Goal: Information Seeking & Learning: Learn about a topic

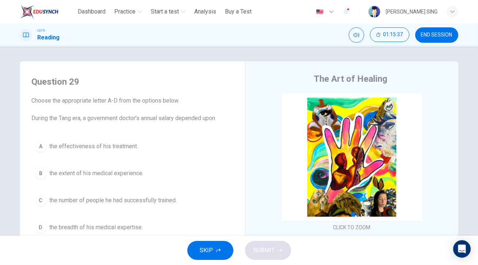
scroll to position [27, 0]
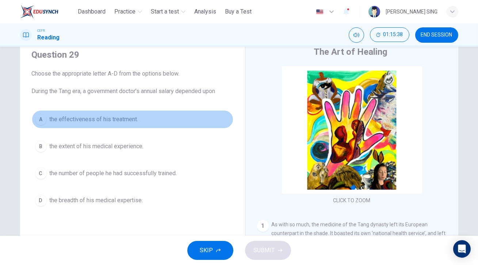
click at [45, 119] on button "A the effectiveness of his treatment." at bounding box center [133, 119] width 202 height 18
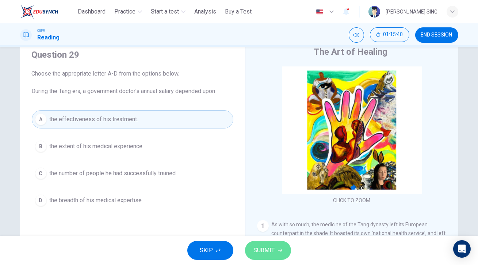
click at [265, 247] on span "SUBMIT" at bounding box center [264, 251] width 21 height 10
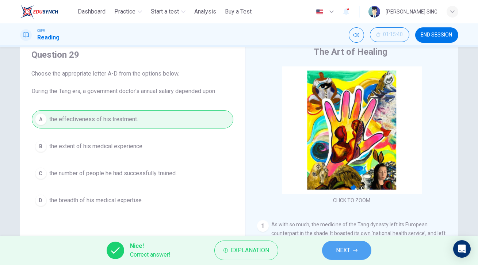
click at [351, 253] on button "NEXT" at bounding box center [346, 250] width 49 height 19
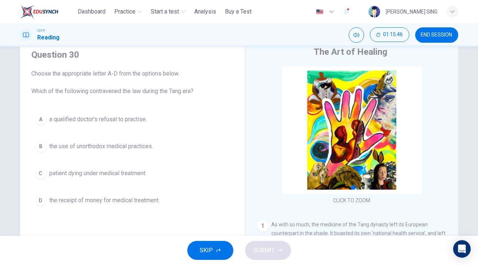
click at [111, 148] on span "the use of unorthodox medical practices." at bounding box center [102, 146] width 104 height 9
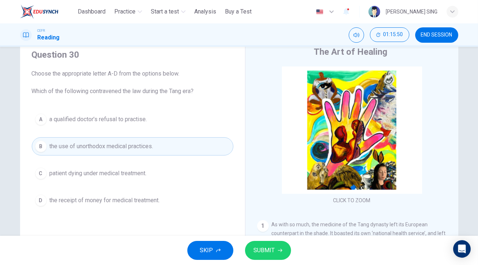
click at [268, 252] on span "SUBMIT" at bounding box center [264, 251] width 21 height 10
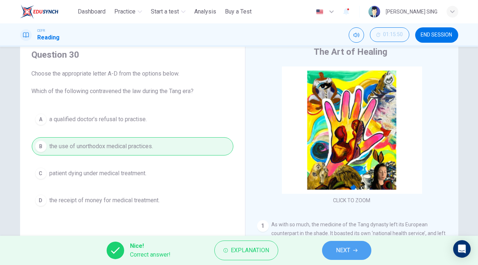
click at [347, 252] on span "NEXT" at bounding box center [343, 251] width 14 height 10
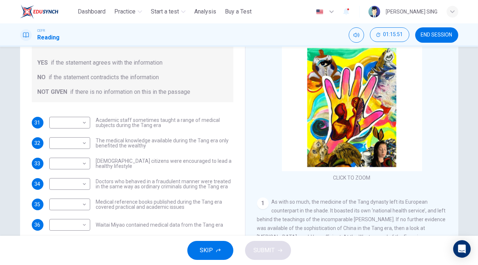
scroll to position [60, 0]
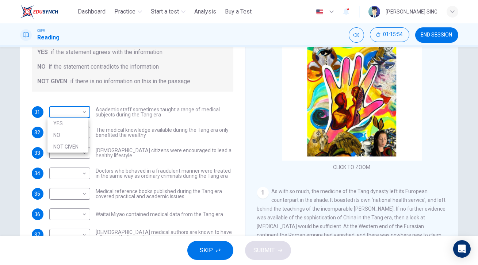
click at [76, 114] on body "This site uses cookies, as explained in our Privacy Policy . If you agree to th…" at bounding box center [239, 132] width 478 height 265
click at [78, 124] on li "YES" at bounding box center [68, 124] width 41 height 12
type input "***"
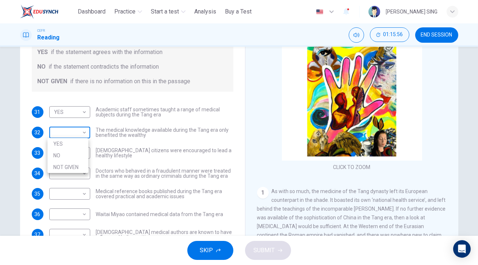
click at [80, 136] on body "This site uses cookies, as explained in our Privacy Policy . If you agree to th…" at bounding box center [239, 132] width 478 height 265
click at [77, 154] on li "NO" at bounding box center [68, 156] width 41 height 12
type input "**"
click at [83, 153] on body "This site uses cookies, as explained in our Privacy Policy . If you agree to th…" at bounding box center [239, 132] width 478 height 265
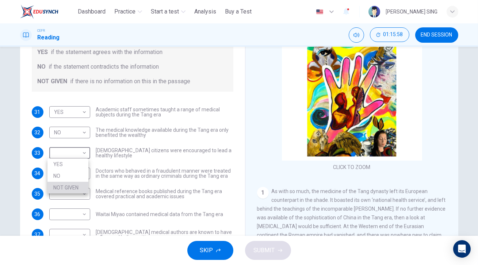
click at [81, 186] on li "NOT GIVEN" at bounding box center [68, 188] width 41 height 12
type input "*********"
click at [80, 170] on body "This site uses cookies, as explained in our Privacy Policy . If you agree to th…" at bounding box center [239, 132] width 478 height 265
click at [80, 183] on li "YES" at bounding box center [68, 185] width 41 height 12
type input "***"
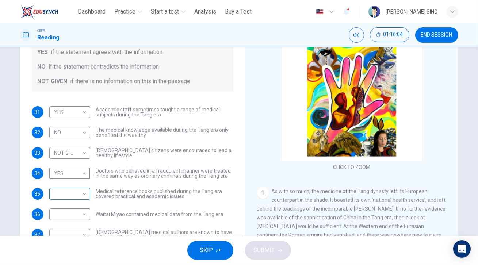
click at [79, 193] on body "This site uses cookies, as explained in our Privacy Policy . If you agree to th…" at bounding box center [239, 132] width 478 height 265
click at [75, 209] on li "YES" at bounding box center [68, 206] width 41 height 12
type input "***"
click at [75, 215] on body "This site uses cookies, as explained in our Privacy Policy . If you agree to th…" at bounding box center [239, 132] width 478 height 265
click at [77, 246] on li "NOT GIVEN" at bounding box center [68, 249] width 41 height 12
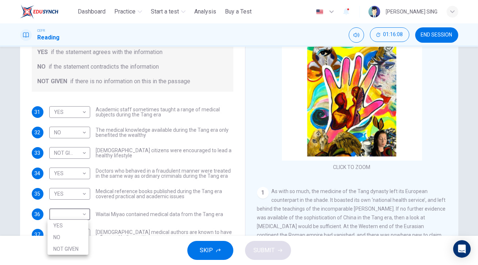
type input "*********"
click at [84, 229] on body "This site uses cookies, as explained in our Privacy Policy . If you agree to th…" at bounding box center [239, 132] width 478 height 265
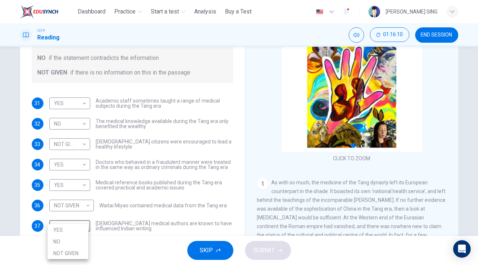
click at [76, 238] on li "NO" at bounding box center [68, 242] width 41 height 12
type input "**"
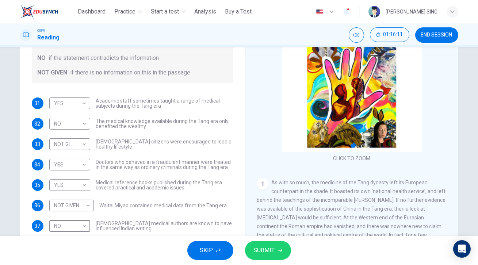
click at [272, 254] on span "SUBMIT" at bounding box center [264, 251] width 21 height 10
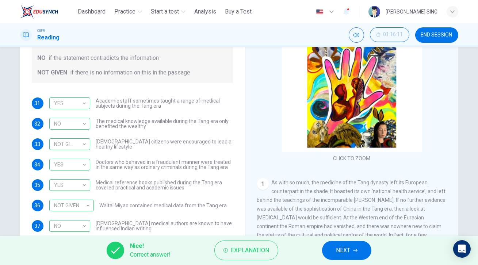
click at [363, 247] on button "NEXT" at bounding box center [346, 250] width 49 height 19
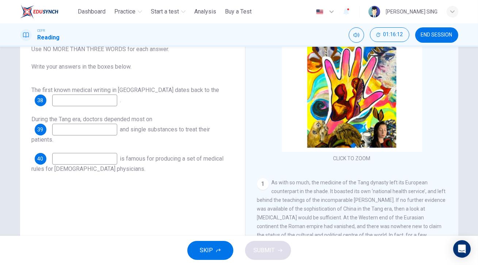
click at [107, 103] on input at bounding box center [84, 101] width 65 height 12
click at [99, 101] on input at bounding box center [84, 101] width 65 height 12
type input "**********"
click at [98, 128] on input at bounding box center [84, 130] width 65 height 12
type input "**********"
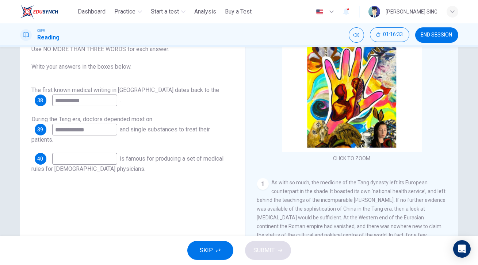
drag, startPoint x: 96, startPoint y: 165, endPoint x: 95, endPoint y: 161, distance: 3.7
click at [95, 165] on div "40 is famous for producing a set of medical rules for [DEMOGRAPHIC_DATA] physic…" at bounding box center [133, 163] width 202 height 20
click at [96, 161] on input at bounding box center [84, 159] width 65 height 12
type input "**********"
click at [275, 250] on button "SUBMIT" at bounding box center [268, 250] width 46 height 19
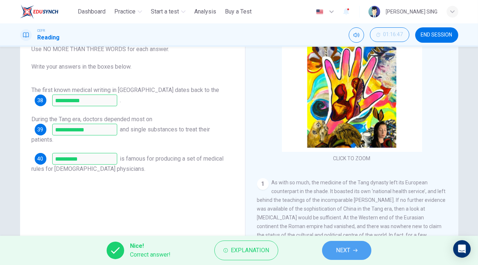
click at [348, 258] on button "NEXT" at bounding box center [346, 250] width 49 height 19
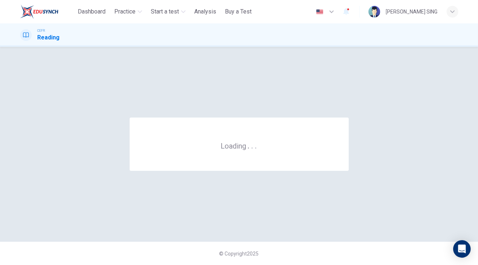
scroll to position [0, 0]
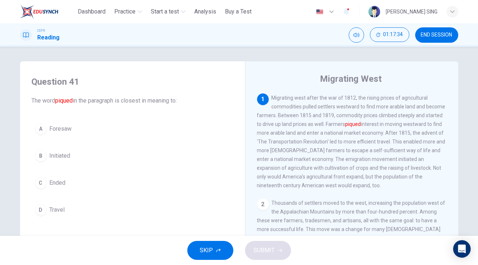
click at [77, 180] on button "C Ended" at bounding box center [133, 183] width 202 height 18
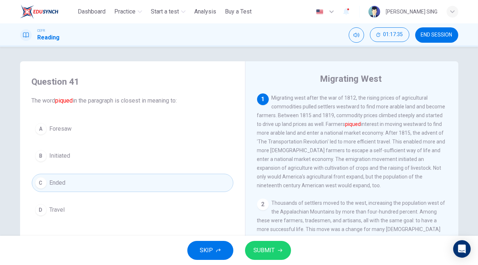
click at [270, 254] on span "SUBMIT" at bounding box center [264, 251] width 21 height 10
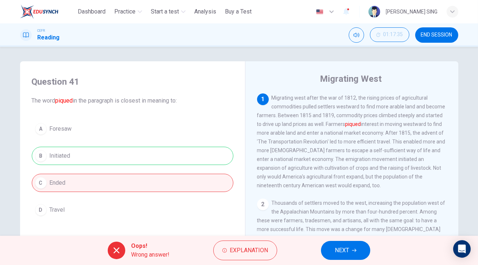
click at [345, 254] on span "NEXT" at bounding box center [342, 251] width 14 height 10
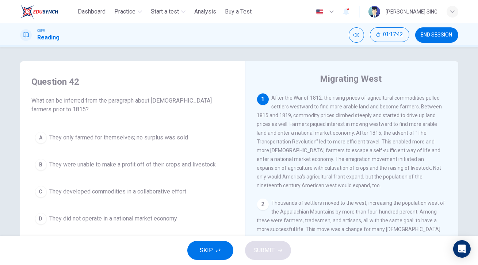
click at [88, 166] on span "They were unable to make a profit off of their crops and livestock" at bounding box center [133, 164] width 167 height 9
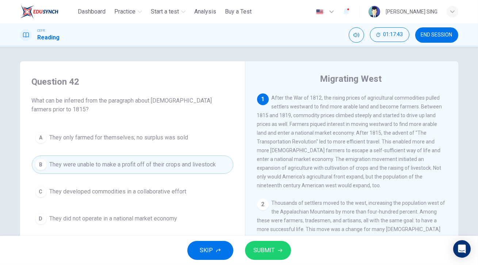
click at [281, 248] on button "SUBMIT" at bounding box center [268, 250] width 46 height 19
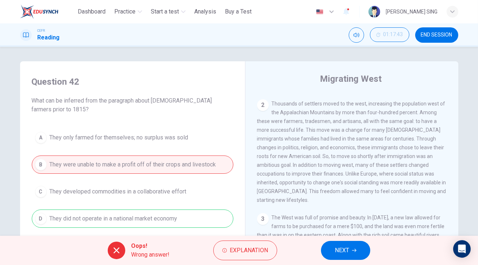
scroll to position [33, 0]
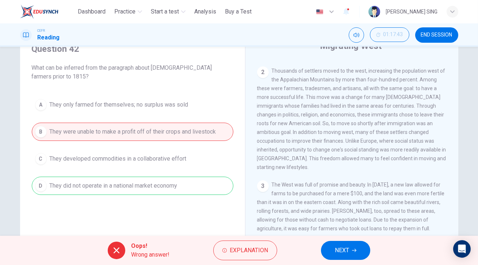
click at [348, 250] on span "NEXT" at bounding box center [342, 251] width 14 height 10
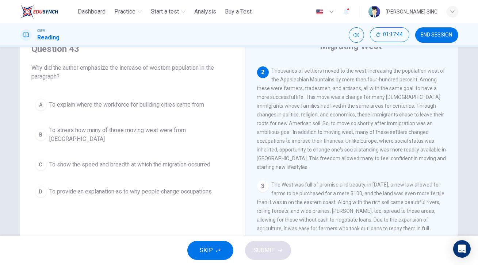
scroll to position [0, 0]
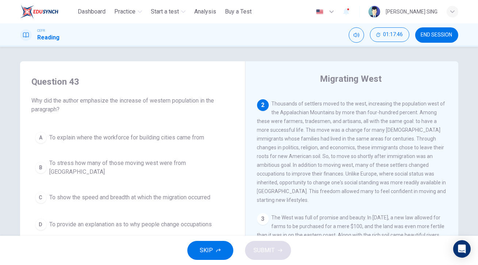
click at [179, 138] on span "To explain where the workforce for building cities came from" at bounding box center [127, 137] width 155 height 9
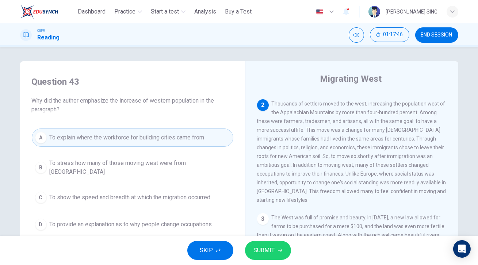
click at [271, 246] on span "SUBMIT" at bounding box center [264, 251] width 21 height 10
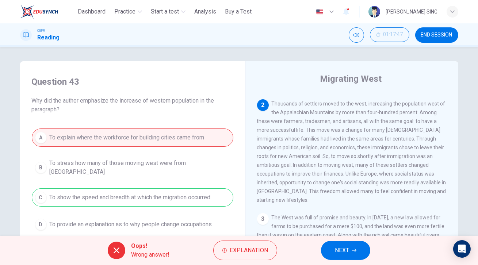
click at [354, 257] on button "NEXT" at bounding box center [345, 250] width 49 height 19
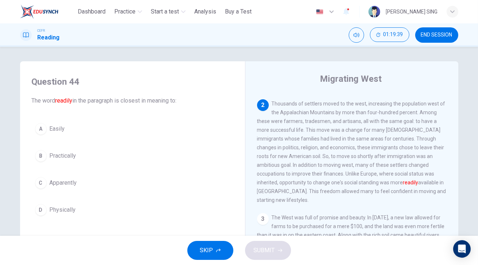
click at [47, 183] on button "C Apparently" at bounding box center [133, 183] width 202 height 18
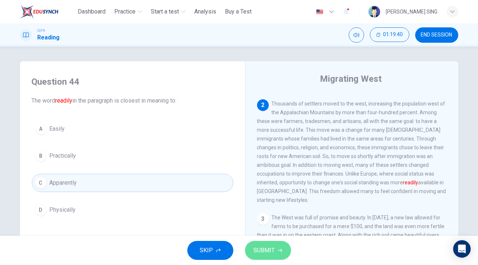
click at [257, 251] on span "SUBMIT" at bounding box center [264, 251] width 21 height 10
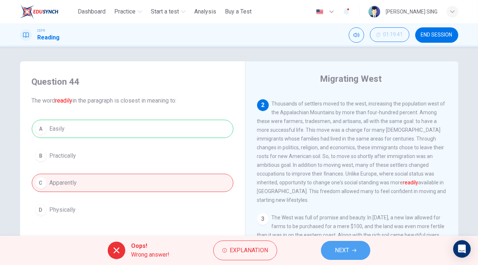
click at [350, 253] on button "NEXT" at bounding box center [345, 250] width 49 height 19
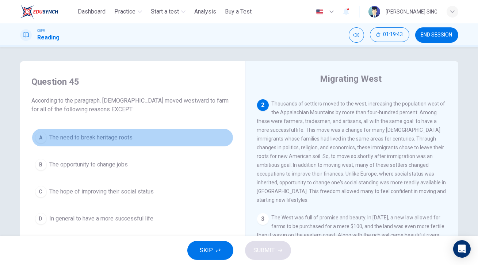
click at [90, 137] on span "The need to break heritage roots" at bounding box center [91, 137] width 83 height 9
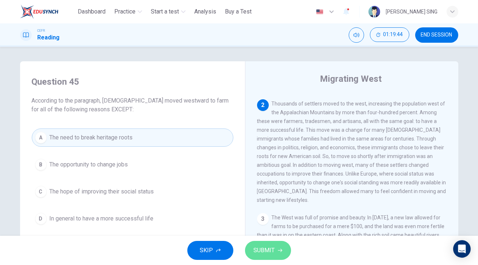
click at [265, 251] on span "SUBMIT" at bounding box center [264, 251] width 21 height 10
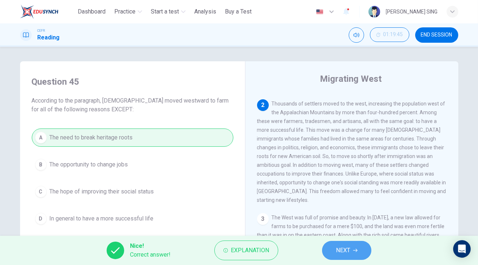
click at [351, 251] on button "NEXT" at bounding box center [346, 250] width 49 height 19
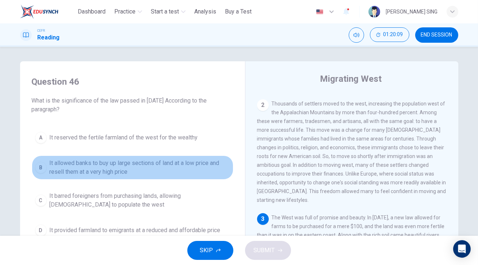
click at [168, 157] on button "B It allowed banks to buy up large sections of land at a low price and resell t…" at bounding box center [133, 168] width 202 height 24
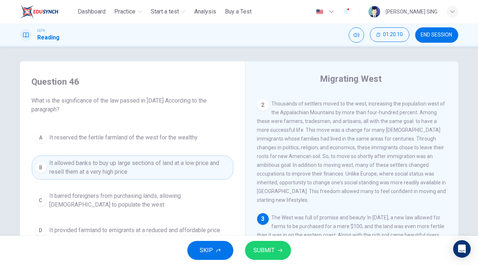
click at [194, 199] on span "It barred foreigners from purchasing lands, allowing [DEMOGRAPHIC_DATA] to popu…" at bounding box center [140, 201] width 181 height 18
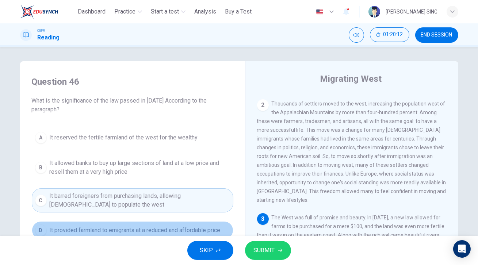
click at [206, 222] on button "D It provided farmland to emigrants at a reduced and affordable price" at bounding box center [133, 230] width 202 height 18
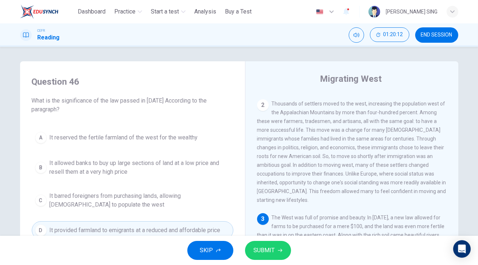
click at [269, 244] on button "SUBMIT" at bounding box center [268, 250] width 46 height 19
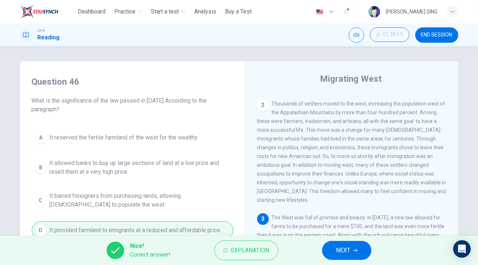
scroll to position [33, 0]
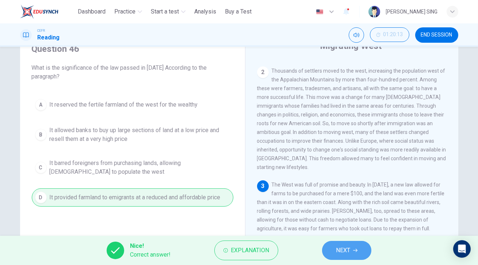
click at [360, 246] on button "NEXT" at bounding box center [346, 250] width 49 height 19
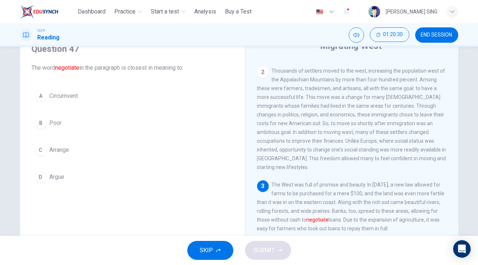
click at [76, 178] on button "D Argue" at bounding box center [133, 177] width 202 height 18
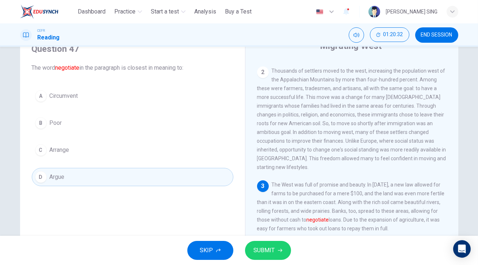
click at [271, 252] on span "SUBMIT" at bounding box center [264, 251] width 21 height 10
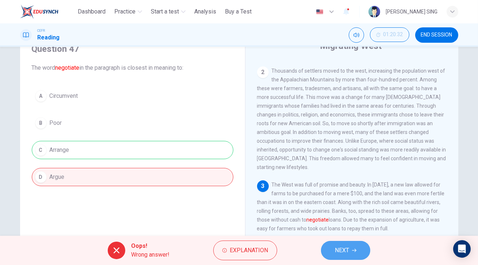
click at [335, 258] on button "NEXT" at bounding box center [345, 250] width 49 height 19
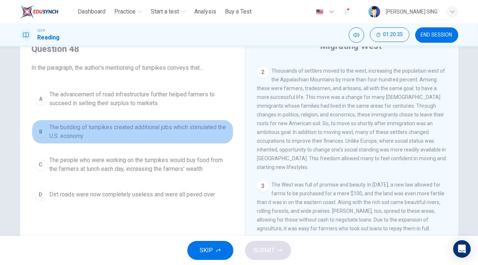
click at [118, 121] on button "B The building of turnpikes created additional jobs which stimulated the U.S. e…" at bounding box center [133, 132] width 202 height 24
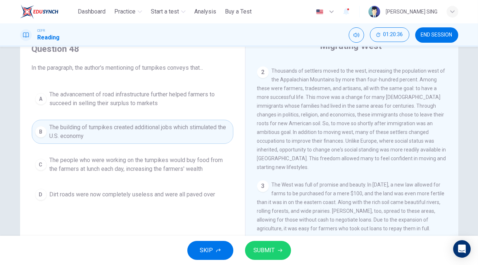
click at [274, 240] on div "SKIP SUBMIT" at bounding box center [239, 250] width 478 height 29
click at [272, 253] on span "SUBMIT" at bounding box center [264, 251] width 21 height 10
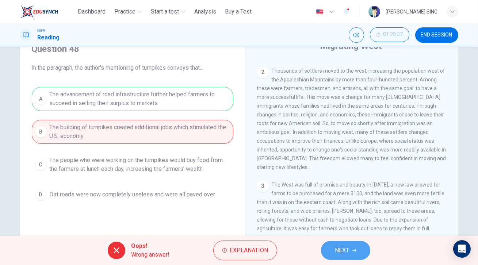
click at [330, 252] on button "NEXT" at bounding box center [345, 250] width 49 height 19
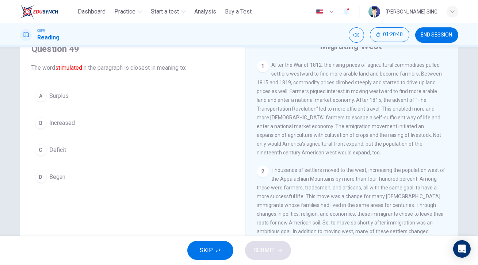
scroll to position [0, 0]
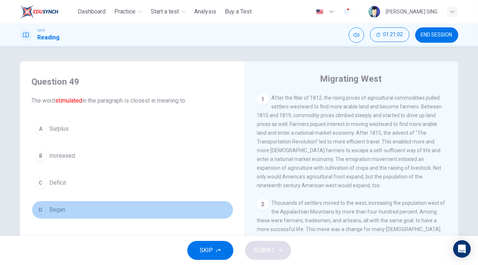
click at [55, 210] on span "Began" at bounding box center [58, 210] width 16 height 9
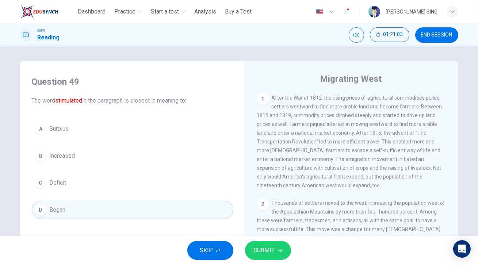
click at [248, 243] on button "SUBMIT" at bounding box center [268, 250] width 46 height 19
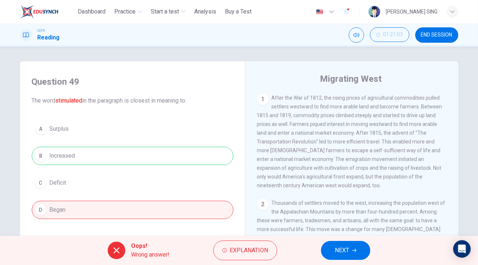
click at [343, 252] on span "NEXT" at bounding box center [342, 251] width 14 height 10
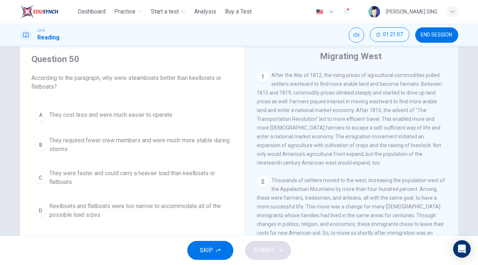
scroll to position [33, 0]
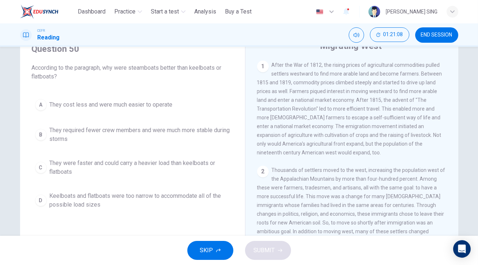
click at [164, 106] on span "They cost less and were much easier to operate" at bounding box center [111, 104] width 123 height 9
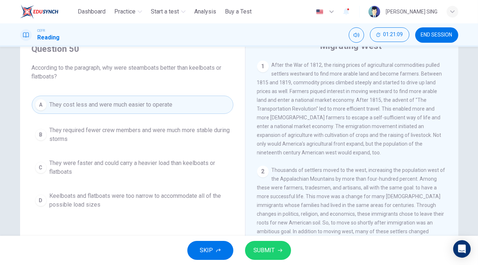
click at [259, 261] on div "SKIP SUBMIT" at bounding box center [239, 250] width 478 height 29
click at [264, 248] on span "SUBMIT" at bounding box center [264, 251] width 21 height 10
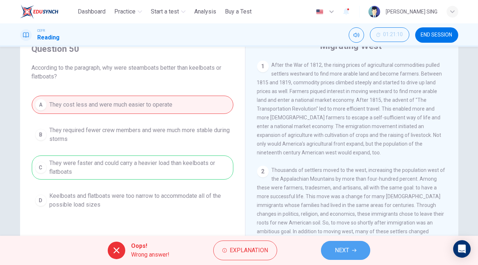
drag, startPoint x: 339, startPoint y: 248, endPoint x: 317, endPoint y: 204, distance: 50.0
click at [339, 248] on span "NEXT" at bounding box center [342, 251] width 14 height 10
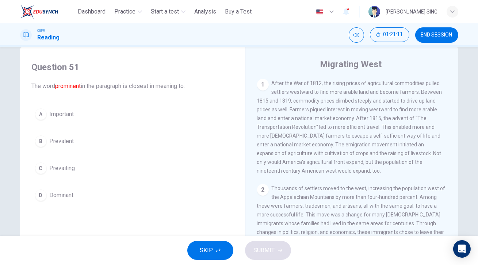
scroll to position [0, 0]
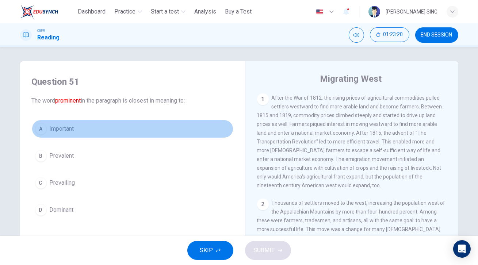
click at [71, 135] on button "A Important" at bounding box center [133, 129] width 202 height 18
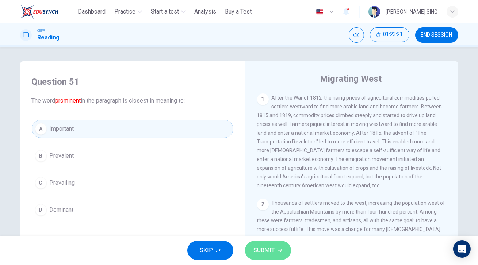
click at [277, 256] on button "SUBMIT" at bounding box center [268, 250] width 46 height 19
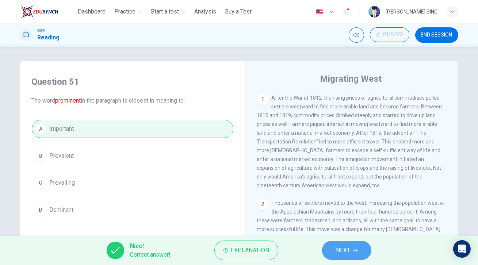
click at [340, 252] on span "NEXT" at bounding box center [343, 251] width 14 height 10
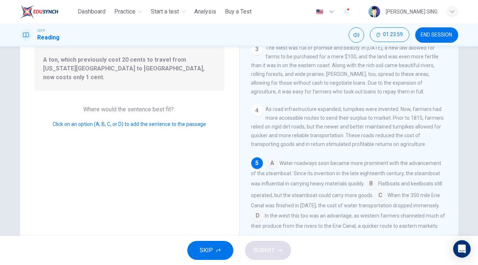
scroll to position [60, 0]
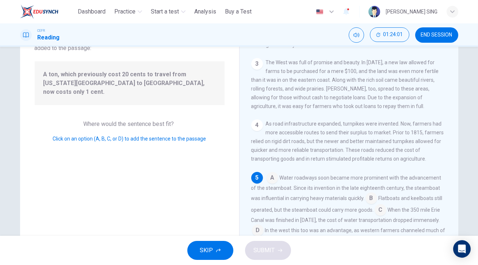
drag, startPoint x: 155, startPoint y: 75, endPoint x: 285, endPoint y: 168, distance: 160.3
click at [285, 168] on div "Question 52 Look at the four that indicate where the following sentence could b…" at bounding box center [239, 128] width 439 height 254
click at [274, 173] on input at bounding box center [273, 179] width 12 height 12
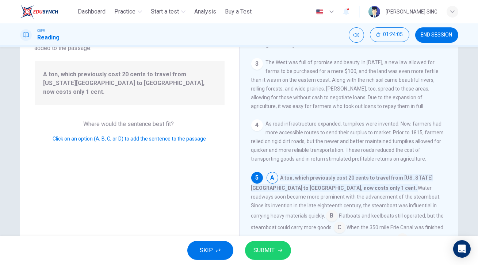
click at [338, 211] on input at bounding box center [332, 217] width 12 height 12
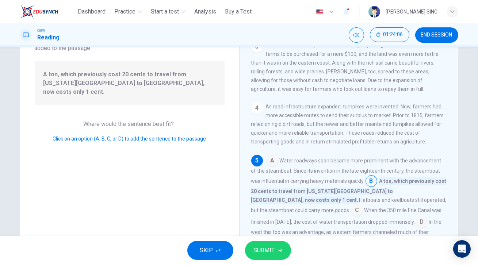
scroll to position [94, 0]
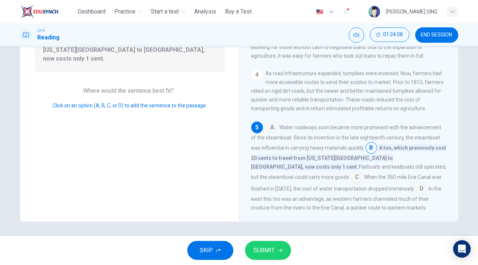
click at [352, 172] on input at bounding box center [358, 178] width 12 height 12
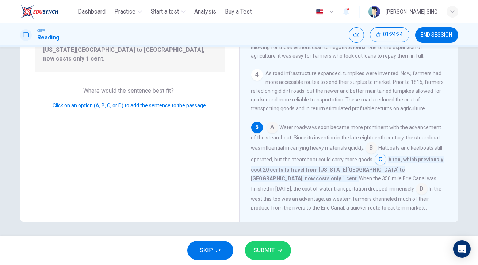
click at [257, 167] on span "A ton, which previously cost 20 cents to travel from [US_STATE][GEOGRAPHIC_DATA…" at bounding box center [347, 169] width 193 height 26
drag, startPoint x: 399, startPoint y: 147, endPoint x: 355, endPoint y: 181, distance: 55.5
click at [355, 181] on div "A Water roadways soon became more prominent with the advancement of the steambo…" at bounding box center [349, 167] width 196 height 91
click at [345, 178] on div "A Water roadways soon became more prominent with the advancement of the steambo…" at bounding box center [349, 167] width 196 height 91
click at [416, 184] on input at bounding box center [422, 190] width 12 height 12
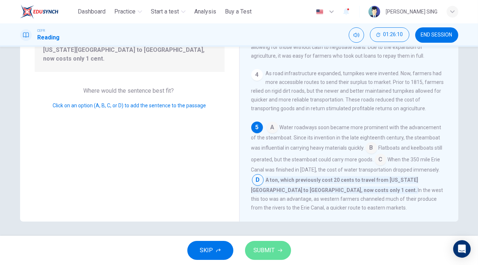
click at [263, 245] on button "SUBMIT" at bounding box center [268, 250] width 46 height 19
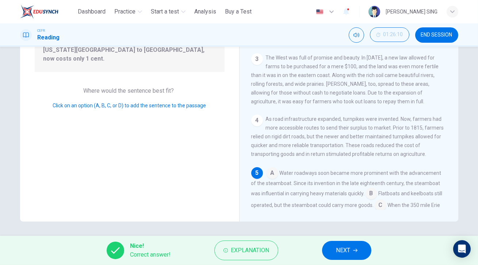
scroll to position [212, 0]
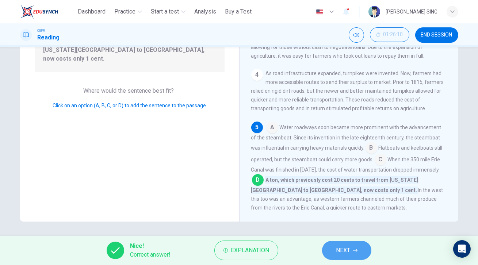
click at [351, 248] on button "NEXT" at bounding box center [346, 250] width 49 height 19
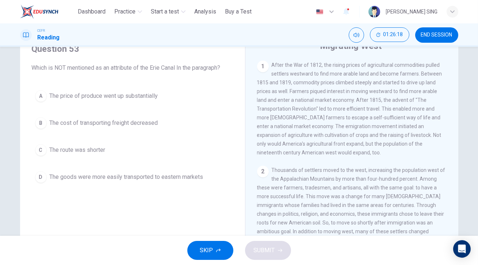
scroll to position [0, 0]
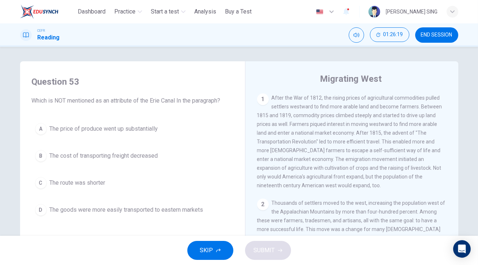
click at [108, 183] on button "C The route was shorter" at bounding box center [133, 183] width 202 height 18
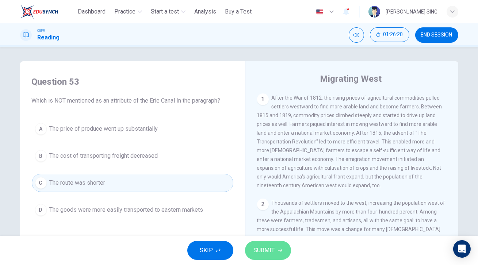
click at [265, 253] on span "SUBMIT" at bounding box center [264, 251] width 21 height 10
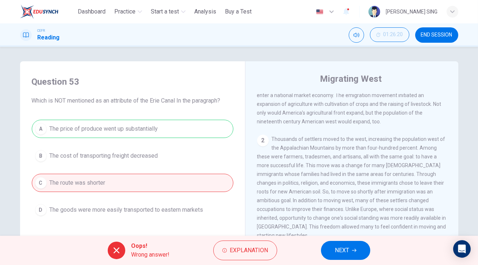
scroll to position [66, 0]
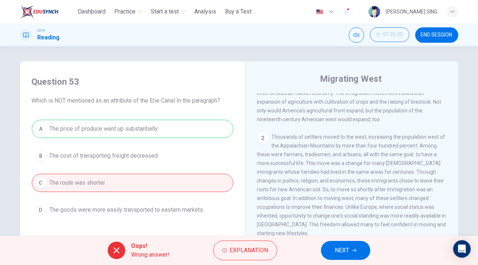
click at [329, 243] on button "NEXT" at bounding box center [345, 250] width 49 height 19
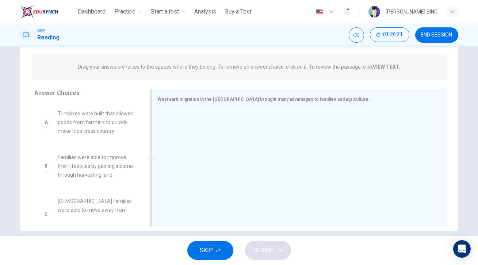
scroll to position [94, 0]
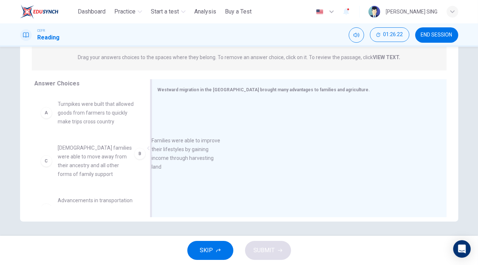
drag, startPoint x: 87, startPoint y: 169, endPoint x: 206, endPoint y: 156, distance: 119.8
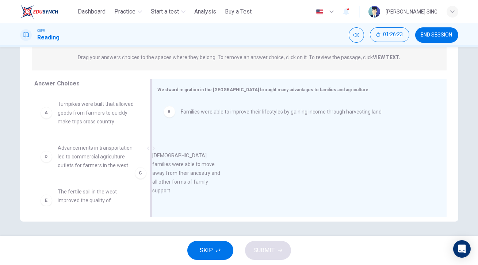
drag, startPoint x: 86, startPoint y: 168, endPoint x: 186, endPoint y: 167, distance: 100.1
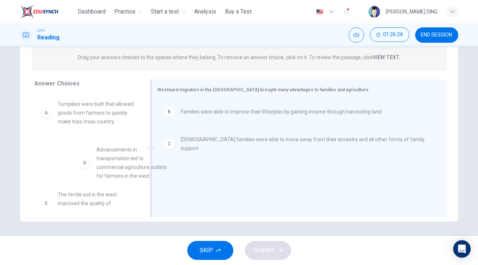
drag, startPoint x: 93, startPoint y: 182, endPoint x: 201, endPoint y: 175, distance: 107.7
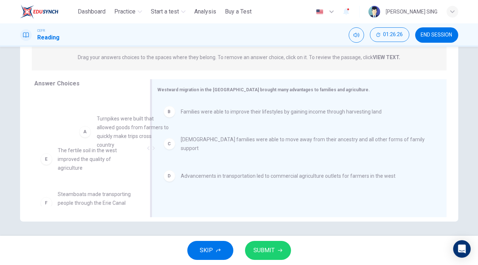
scroll to position [0, 0]
drag, startPoint x: 126, startPoint y: 137, endPoint x: 188, endPoint y: 156, distance: 65.3
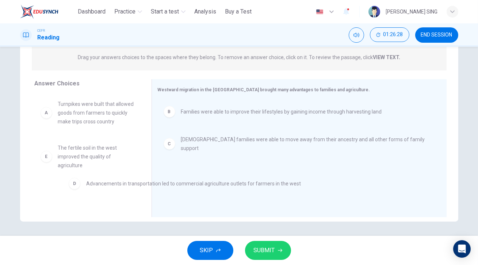
drag, startPoint x: 151, startPoint y: 185, endPoint x: 108, endPoint y: 187, distance: 42.8
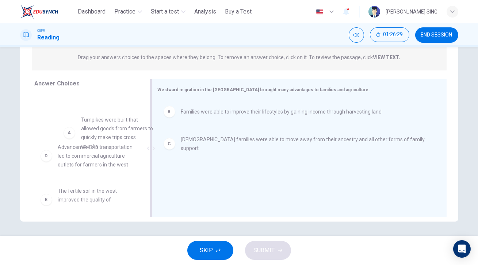
scroll to position [3, 0]
drag, startPoint x: 101, startPoint y: 109, endPoint x: 189, endPoint y: 179, distance: 113.3
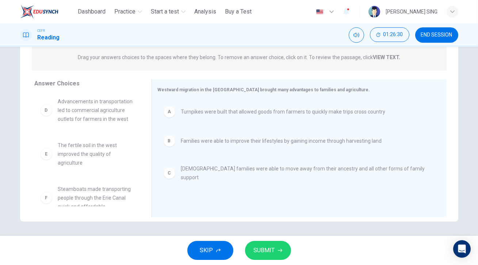
click at [263, 246] on span "SUBMIT" at bounding box center [264, 251] width 21 height 10
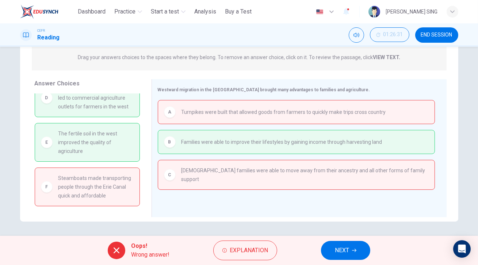
scroll to position [0, 0]
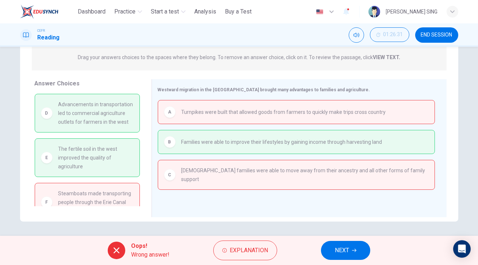
click at [349, 254] on span "NEXT" at bounding box center [342, 251] width 14 height 10
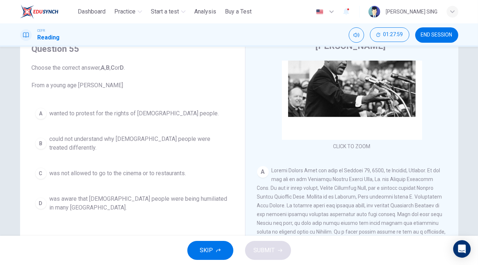
scroll to position [99, 0]
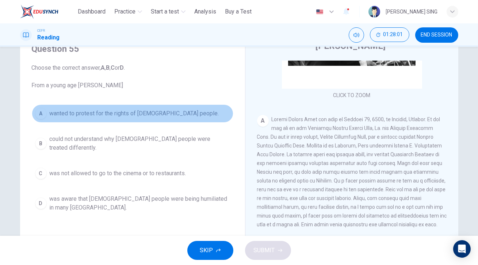
click at [139, 118] on button "A wanted to protest for the rights of [DEMOGRAPHIC_DATA] people." at bounding box center [133, 114] width 202 height 18
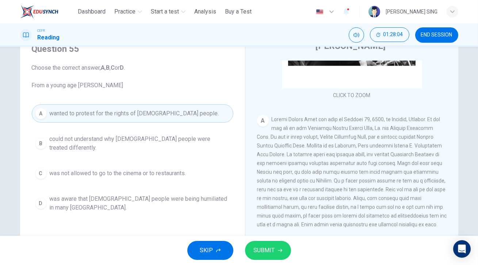
click at [271, 250] on span "SUBMIT" at bounding box center [264, 251] width 21 height 10
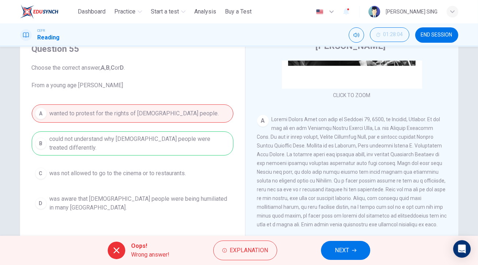
click at [352, 253] on button "NEXT" at bounding box center [345, 250] width 49 height 19
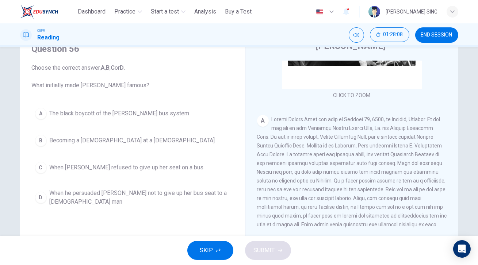
click at [171, 189] on span "When he persuaded [PERSON_NAME] not to give up her bus seat to a [DEMOGRAPHIC_D…" at bounding box center [140, 198] width 181 height 18
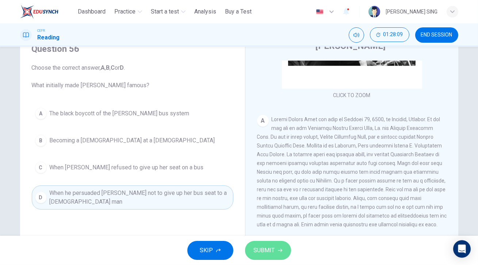
click at [273, 248] on span "SUBMIT" at bounding box center [264, 251] width 21 height 10
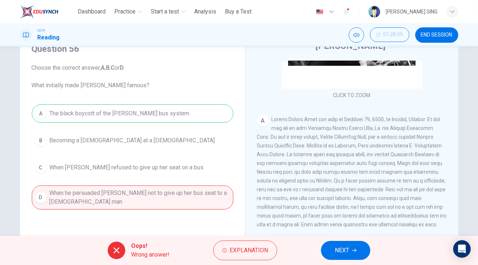
click at [343, 256] on button "NEXT" at bounding box center [345, 250] width 49 height 19
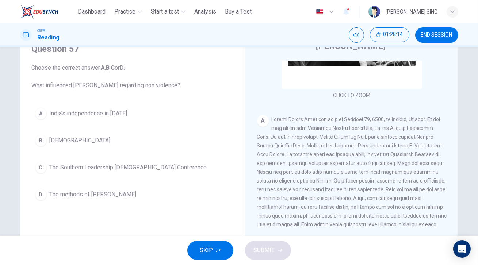
click at [129, 194] on button "D The methods of [PERSON_NAME]" at bounding box center [133, 195] width 202 height 18
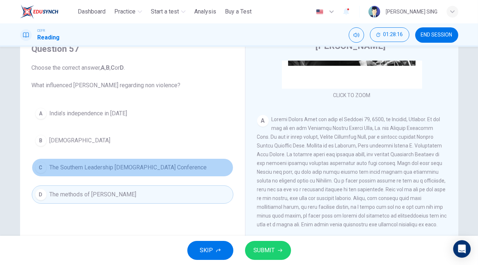
click at [163, 167] on span "The Southern Leadership [DEMOGRAPHIC_DATA] Conference" at bounding box center [128, 167] width 157 height 9
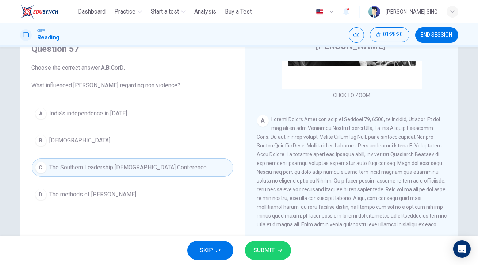
click at [81, 192] on span "The methods of [PERSON_NAME]" at bounding box center [93, 194] width 87 height 9
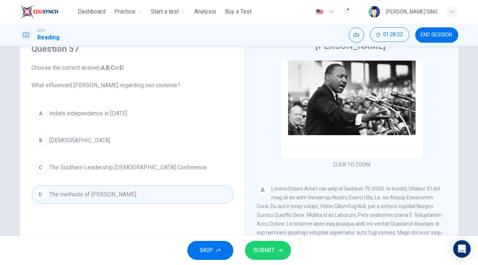
scroll to position [66, 0]
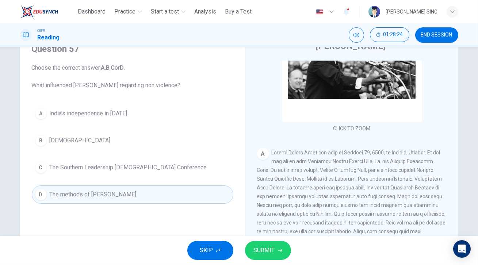
click at [269, 249] on span "SUBMIT" at bounding box center [264, 251] width 21 height 10
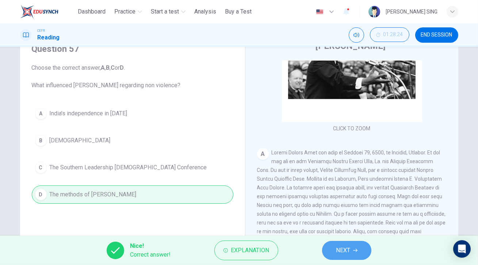
click at [354, 253] on icon "button" at bounding box center [355, 250] width 4 height 4
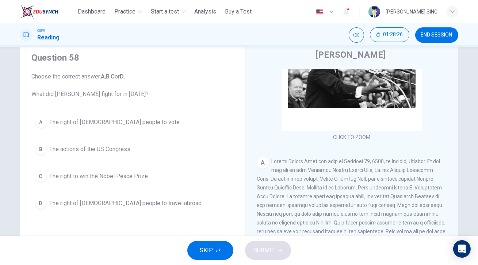
scroll to position [33, 0]
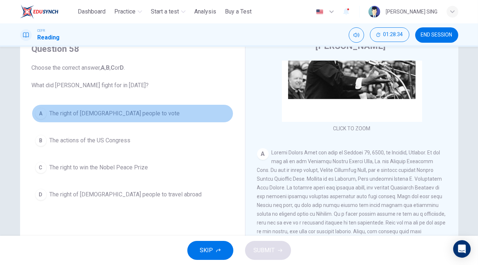
click at [128, 114] on span "The right of [DEMOGRAPHIC_DATA] people to vote" at bounding box center [115, 113] width 130 height 9
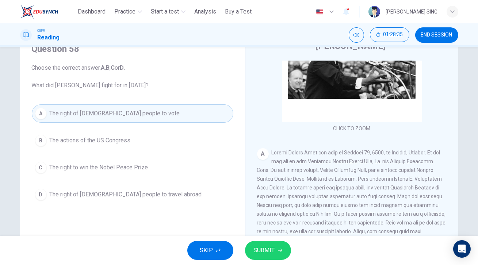
click at [262, 252] on span "SUBMIT" at bounding box center [264, 251] width 21 height 10
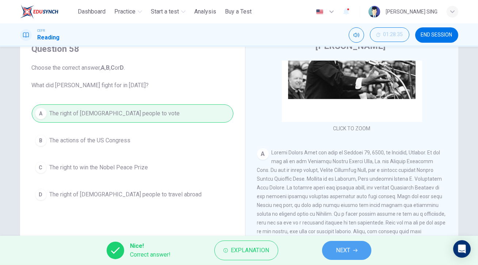
click at [355, 253] on button "NEXT" at bounding box center [346, 250] width 49 height 19
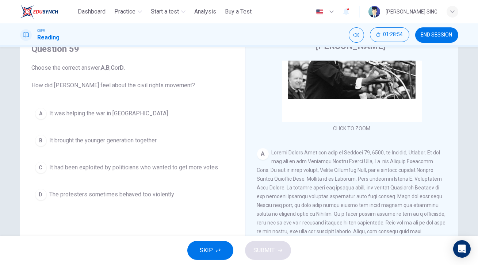
click at [136, 141] on span "It brought the younger generation together" at bounding box center [103, 140] width 107 height 9
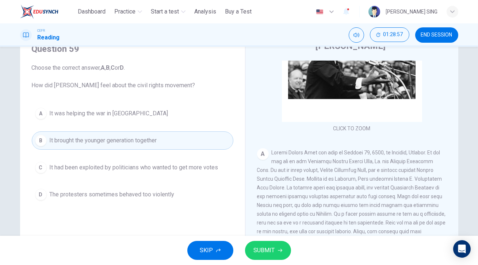
click at [272, 251] on span "SUBMIT" at bounding box center [264, 251] width 21 height 10
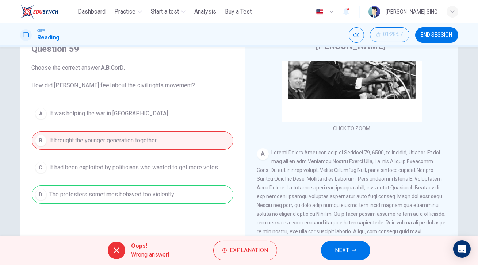
click at [347, 255] on span "NEXT" at bounding box center [342, 251] width 14 height 10
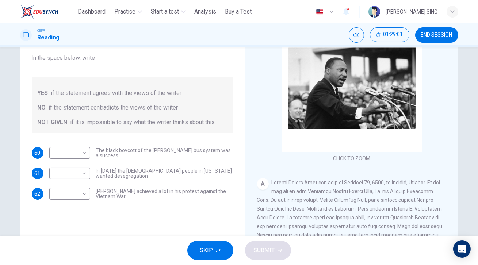
scroll to position [60, 0]
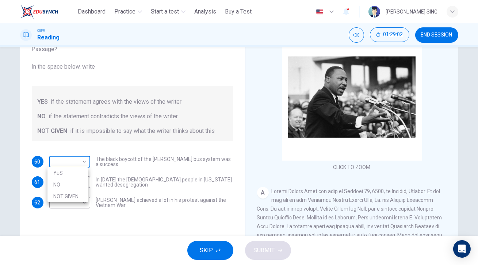
click at [81, 162] on body "This site uses cookies, as explained in our Privacy Policy . If you agree to th…" at bounding box center [239, 132] width 478 height 265
drag, startPoint x: 78, startPoint y: 172, endPoint x: 79, endPoint y: 177, distance: 4.4
click at [78, 173] on li "YES" at bounding box center [68, 173] width 41 height 12
type input "***"
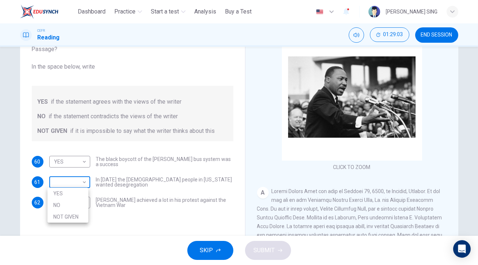
click at [79, 186] on body "This site uses cookies, as explained in our Privacy Policy . If you agree to th…" at bounding box center [239, 132] width 478 height 265
click at [76, 202] on li "NO" at bounding box center [68, 206] width 41 height 12
type input "**"
click at [83, 205] on body "This site uses cookies, as explained in our Privacy Policy . If you agree to th…" at bounding box center [239, 132] width 478 height 265
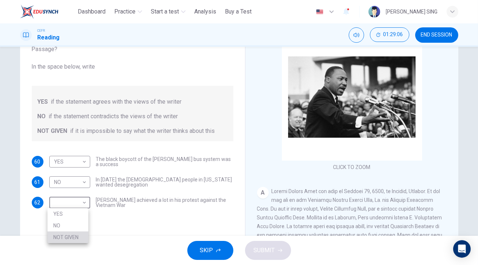
click at [77, 241] on li "NOT GIVEN" at bounding box center [68, 238] width 41 height 12
type input "*********"
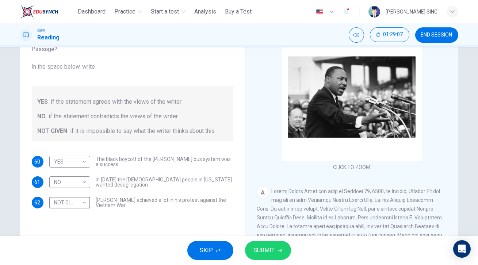
click at [259, 250] on span "SUBMIT" at bounding box center [264, 251] width 21 height 10
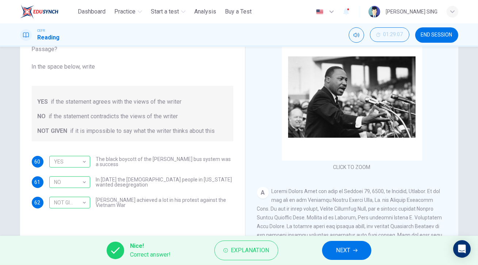
scroll to position [33, 0]
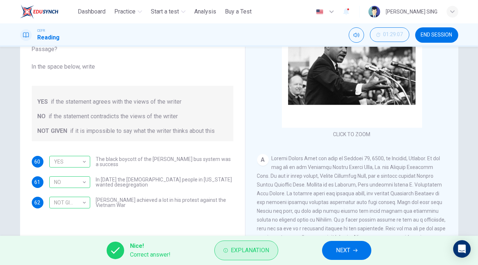
click at [250, 253] on span "Explanation" at bounding box center [250, 251] width 38 height 10
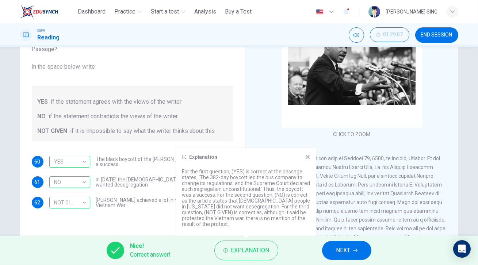
click at [309, 158] on icon at bounding box center [308, 157] width 6 height 6
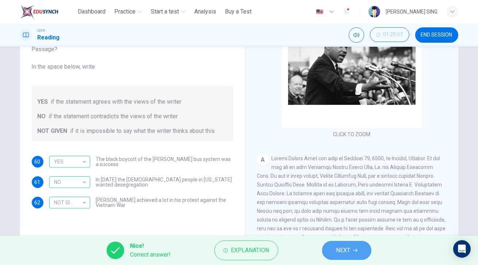
drag, startPoint x: 347, startPoint y: 246, endPoint x: 343, endPoint y: 244, distance: 4.3
click at [347, 246] on span "NEXT" at bounding box center [343, 251] width 14 height 10
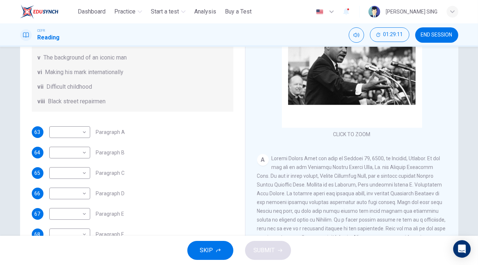
scroll to position [94, 0]
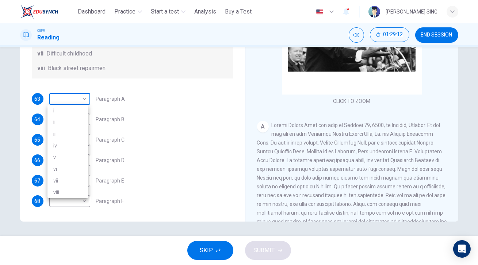
click at [83, 98] on body "This site uses cookies, as explained in our Privacy Policy . If you agree to th…" at bounding box center [239, 132] width 478 height 265
click at [80, 111] on li "i" at bounding box center [68, 111] width 41 height 12
type input "*"
click at [77, 122] on body "This site uses cookies, as explained in our Privacy Policy . If you agree to th…" at bounding box center [239, 132] width 478 height 265
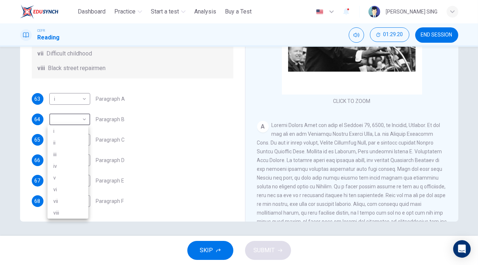
click at [70, 142] on li "ii" at bounding box center [68, 143] width 41 height 12
type input "**"
click at [73, 141] on body "This site uses cookies, as explained in our Privacy Policy . If you agree to th…" at bounding box center [239, 132] width 478 height 265
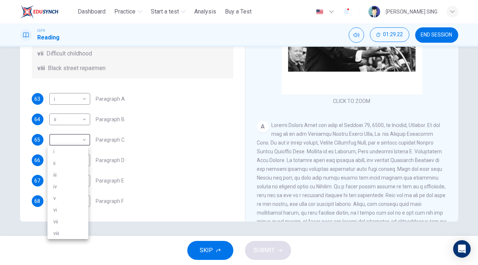
click at [72, 173] on li "iii" at bounding box center [68, 175] width 41 height 12
type input "***"
click at [81, 160] on body "This site uses cookies, as explained in our Privacy Policy . If you agree to th…" at bounding box center [239, 132] width 478 height 265
click at [73, 206] on li "iv" at bounding box center [68, 207] width 41 height 12
type input "**"
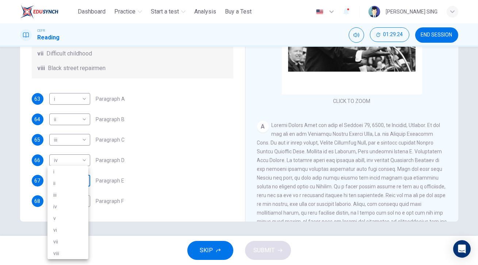
click at [82, 183] on body "This site uses cookies, as explained in our Privacy Policy . If you agree to th…" at bounding box center [239, 132] width 478 height 265
click at [75, 239] on li "vii" at bounding box center [68, 242] width 41 height 12
type input "***"
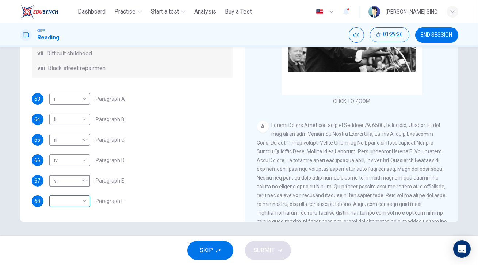
click at [85, 200] on body "This site uses cookies, as explained in our Privacy Policy . If you agree to th…" at bounding box center [239, 132] width 478 height 265
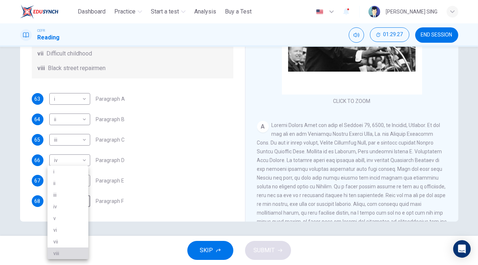
click at [82, 249] on li "viii" at bounding box center [68, 254] width 41 height 12
type input "****"
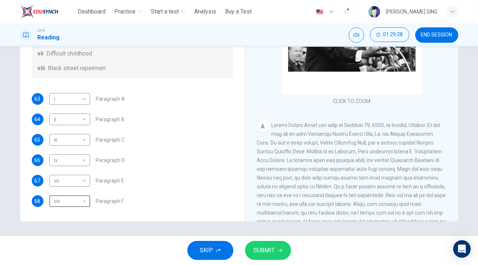
drag, startPoint x: 261, startPoint y: 250, endPoint x: 270, endPoint y: 217, distance: 34.1
click at [261, 250] on span "SUBMIT" at bounding box center [264, 251] width 21 height 10
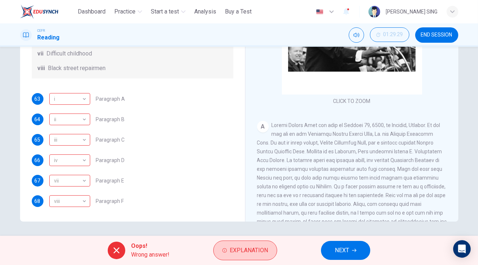
click at [232, 252] on span "Explanation" at bounding box center [249, 251] width 38 height 10
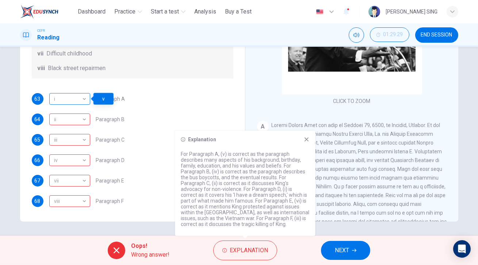
click at [82, 98] on div "i" at bounding box center [68, 99] width 38 height 21
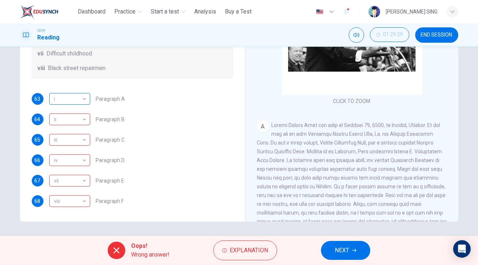
click at [82, 98] on div "i" at bounding box center [68, 99] width 38 height 21
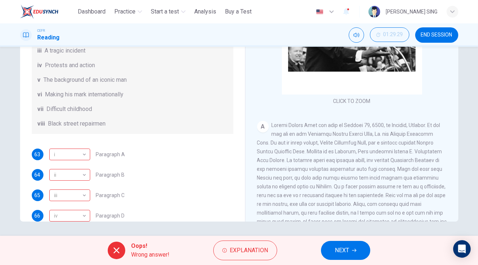
scroll to position [95, 0]
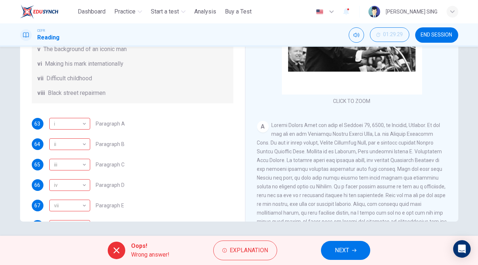
click at [357, 252] on icon "button" at bounding box center [354, 250] width 4 height 4
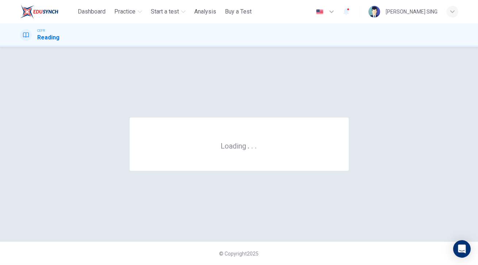
scroll to position [0, 0]
